Goal: Information Seeking & Learning: Learn about a topic

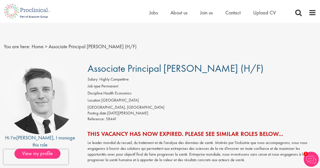
click at [204, 65] on span "Associate Principal [PERSON_NAME] (H/F)" at bounding box center [176, 68] width 176 height 13
click at [201, 69] on span "Associate Principal [PERSON_NAME] (H/F)" at bounding box center [176, 68] width 176 height 13
click at [201, 68] on span "Associate Principal [PERSON_NAME] (H/F)" at bounding box center [176, 68] width 176 height 13
click at [150, 72] on span "Associate Principal [PERSON_NAME] (H/F)" at bounding box center [176, 68] width 176 height 13
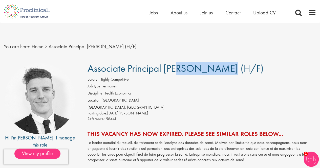
click at [150, 72] on span "Associate Principal [PERSON_NAME] (H/F)" at bounding box center [176, 68] width 176 height 13
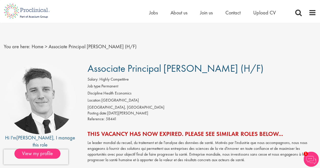
click at [111, 91] on li "Discipline: Health Economics" at bounding box center [202, 94] width 229 height 7
click at [124, 95] on li "Discipline: Health Economics" at bounding box center [202, 94] width 229 height 7
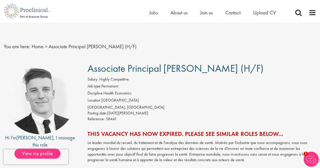
click at [127, 113] on div "Posting date: [DATE][PERSON_NAME]" at bounding box center [202, 114] width 229 height 6
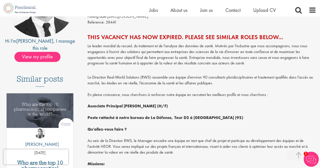
scroll to position [94, 0]
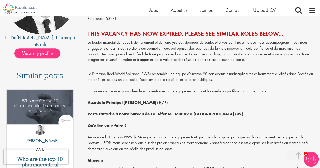
click at [136, 102] on strong "Associate Principal [PERSON_NAME] (H/F)" at bounding box center [128, 102] width 80 height 5
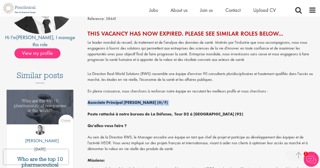
click at [136, 102] on strong "Associate Principal [PERSON_NAME] (H/F)" at bounding box center [128, 102] width 80 height 5
click at [138, 107] on p "La Direction Real-World Solutions (RWS) rassemble une équipe d'environ 90 consu…" at bounding box center [202, 114] width 229 height 98
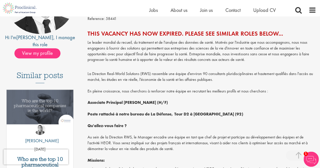
click at [136, 113] on strong "Poste rattaché à notre bureau de La Défense, Tour D2 à [GEOGRAPHIC_DATA] (92)" at bounding box center [166, 114] width 156 height 5
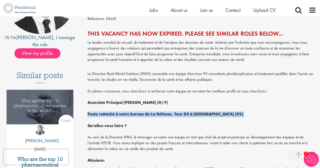
click at [136, 113] on strong "Poste rattaché à notre bureau de La Défense, Tour D2 à [GEOGRAPHIC_DATA] (92)" at bounding box center [166, 114] width 156 height 5
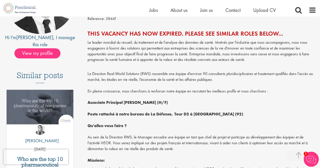
click at [121, 124] on strong "Qu'allez-vous faire ?" at bounding box center [107, 125] width 39 height 5
click at [148, 74] on p "La Direction Real-World Solutions (RWS) rassemble une équipe d'environ 90 consu…" at bounding box center [202, 114] width 229 height 98
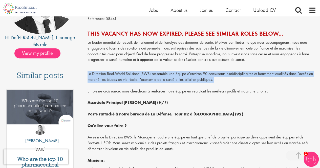
click at [148, 74] on p "La Direction Real-World Solutions (RWS) rassemble une équipe d'environ 90 consu…" at bounding box center [202, 114] width 229 height 98
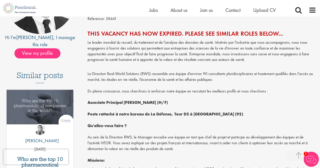
click at [212, 60] on p "Le leader mondial du recueil, du traitement et de l'analyse des données de sant…" at bounding box center [202, 51] width 229 height 23
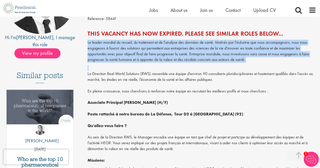
click at [212, 60] on p "Le leader mondial du recueil, du traitement et de l'analyse des données de sant…" at bounding box center [202, 51] width 229 height 23
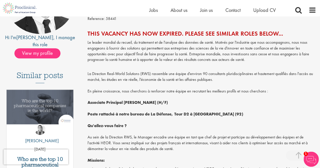
click at [177, 73] on p "La Direction Real-World Solutions (RWS) rassemble une équipe d'environ 90 consu…" at bounding box center [202, 114] width 229 height 98
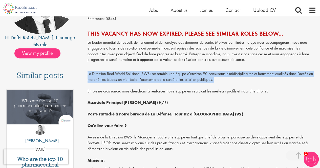
click at [177, 73] on p "La Direction Real-World Solutions (RWS) rassemble une équipe d'environ 90 consu…" at bounding box center [202, 114] width 229 height 98
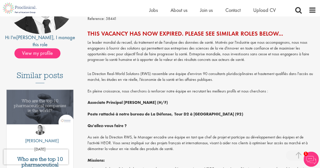
click at [156, 92] on p "La Direction Real-World Solutions (RWS) rassemble une équipe d'environ 90 consu…" at bounding box center [202, 114] width 229 height 98
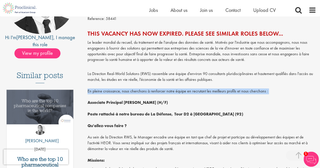
click at [156, 92] on p "La Direction Real-World Solutions (RWS) rassemble une équipe d'environ 90 consu…" at bounding box center [202, 114] width 229 height 98
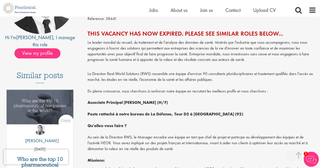
click at [137, 138] on p "La Direction Real-World Solutions (RWS) rassemble une équipe d'environ 90 consu…" at bounding box center [202, 114] width 229 height 98
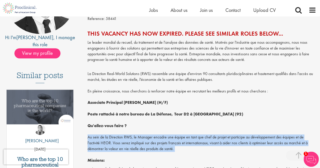
click at [137, 138] on p "La Direction Real-World Solutions (RWS) rassemble une équipe d'environ 90 consu…" at bounding box center [202, 114] width 229 height 98
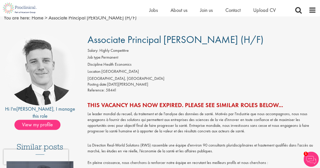
scroll to position [23, 0]
